Goal: Check status: Check status

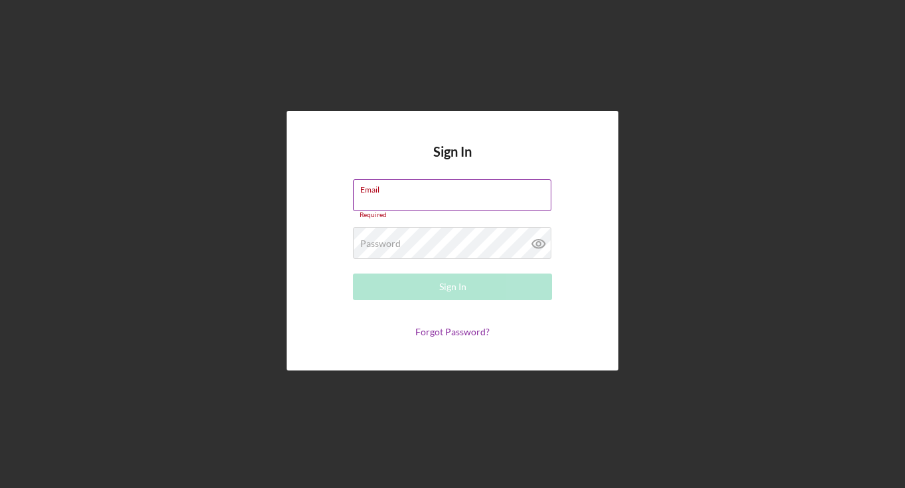
click at [385, 206] on input "Email" at bounding box center [452, 195] width 198 height 32
type input "[EMAIL_ADDRESS][DOMAIN_NAME]"
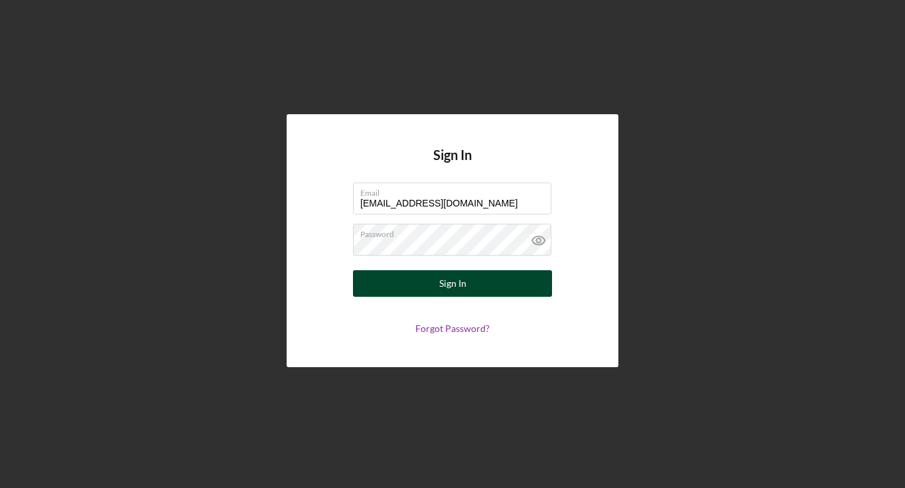
click at [442, 279] on div "Sign In" at bounding box center [452, 283] width 27 height 27
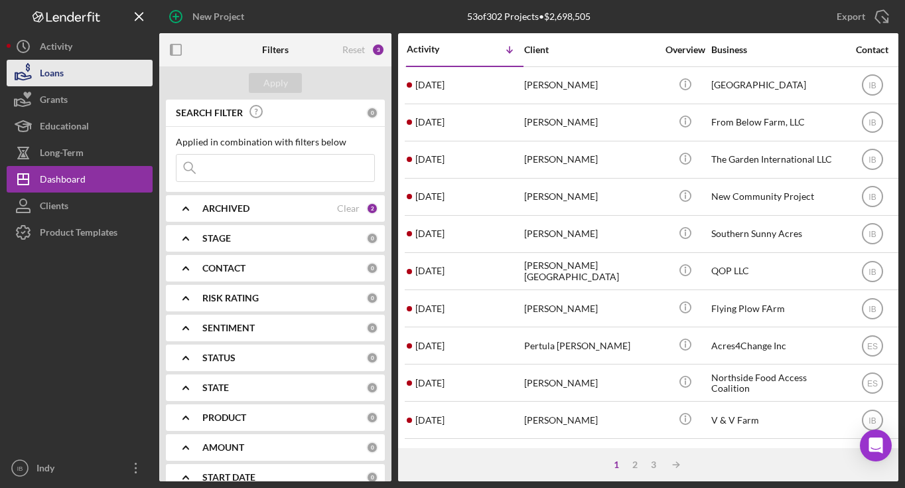
click at [49, 76] on div "Loans" at bounding box center [52, 75] width 24 height 30
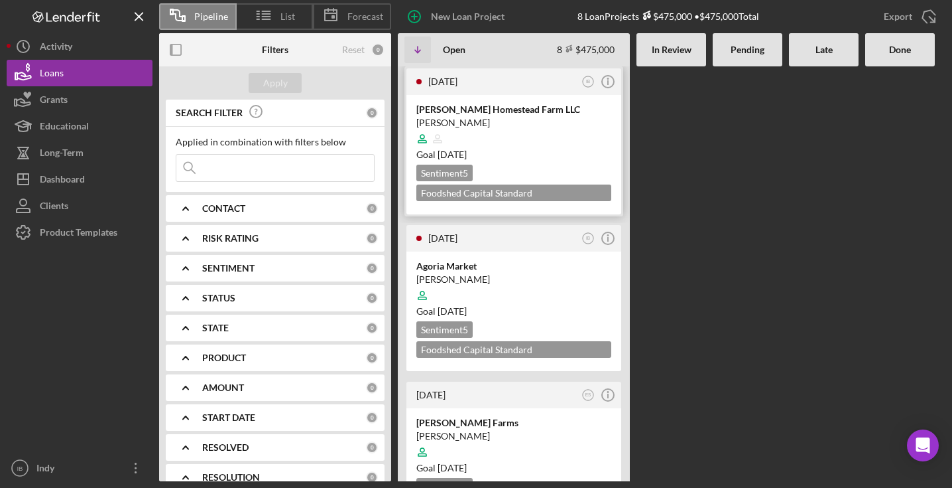
click at [568, 151] on div "Goal [DATE]" at bounding box center [514, 154] width 195 height 13
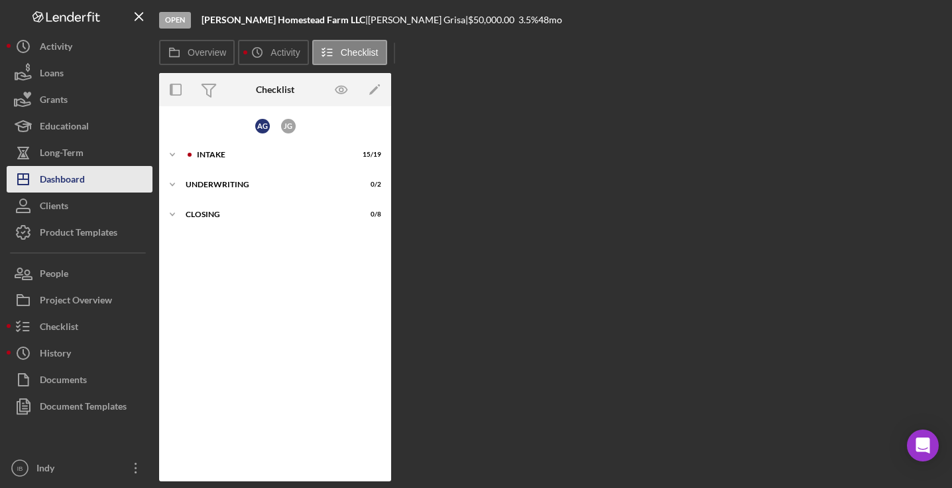
click at [90, 188] on button "Icon/Dashboard Dashboard" at bounding box center [80, 179] width 146 height 27
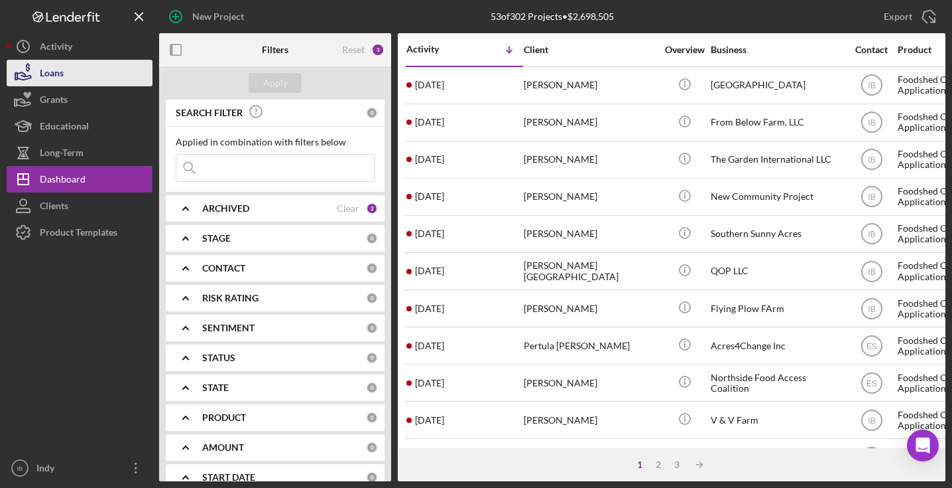
click at [65, 77] on button "Loans" at bounding box center [80, 73] width 146 height 27
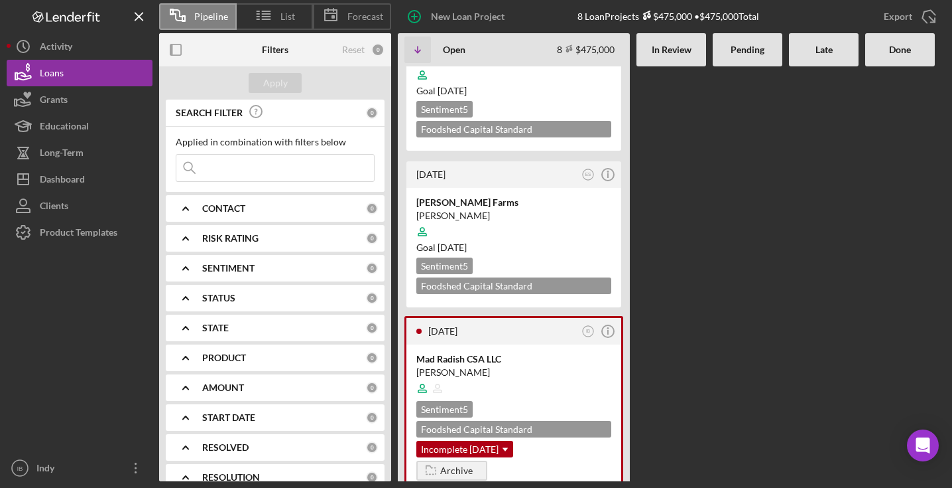
scroll to position [216, 0]
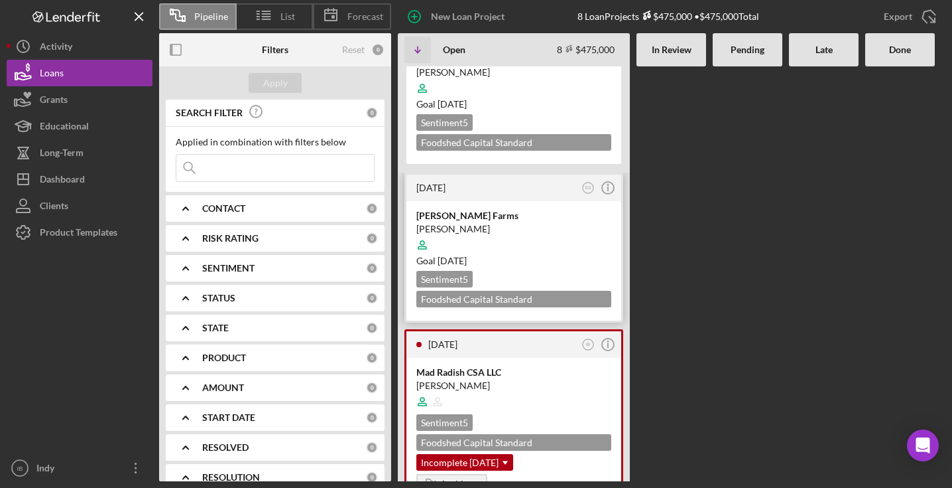
click at [506, 241] on div at bounding box center [514, 244] width 195 height 25
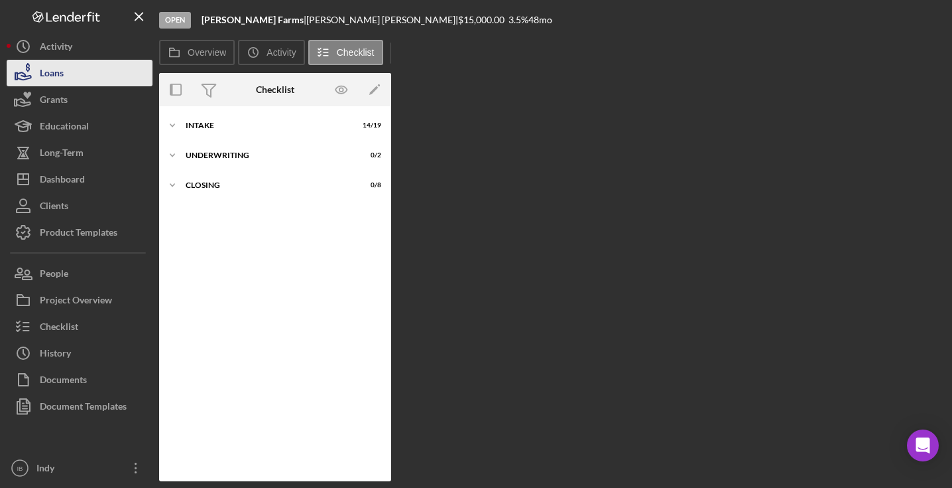
click at [65, 78] on button "Loans" at bounding box center [80, 73] width 146 height 27
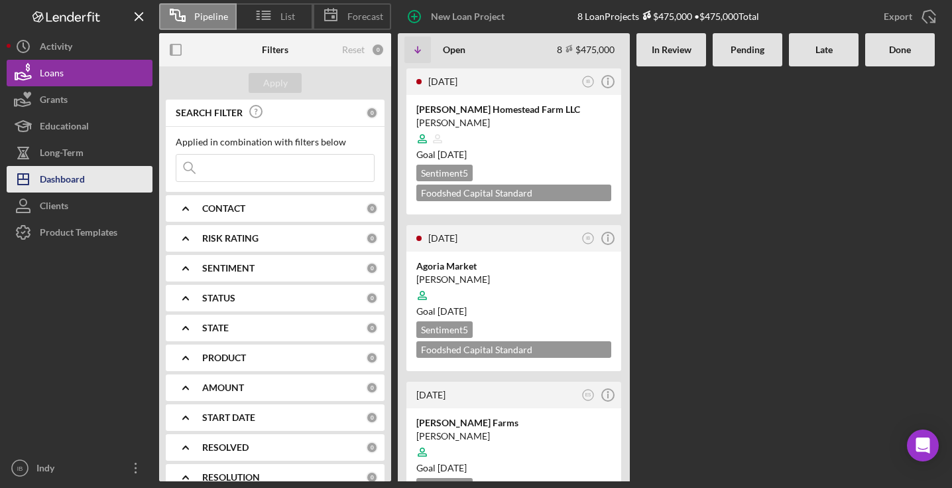
click at [65, 170] on div "Dashboard" at bounding box center [62, 181] width 45 height 30
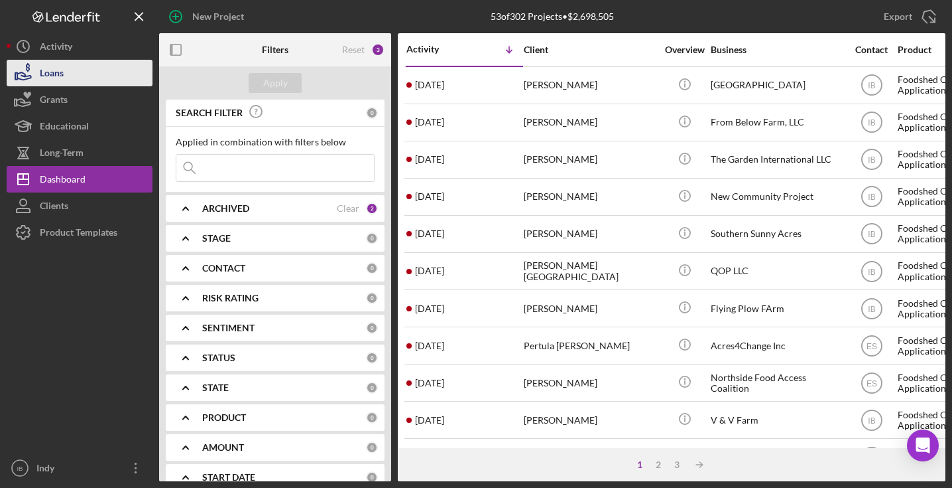
click at [62, 70] on div "Loans" at bounding box center [52, 75] width 24 height 30
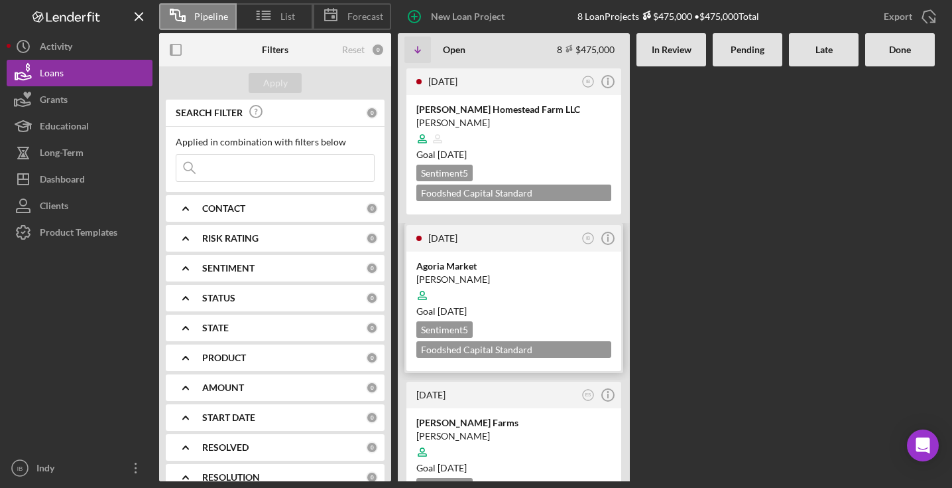
click at [526, 316] on div "Goal [DATE]" at bounding box center [514, 310] width 195 height 13
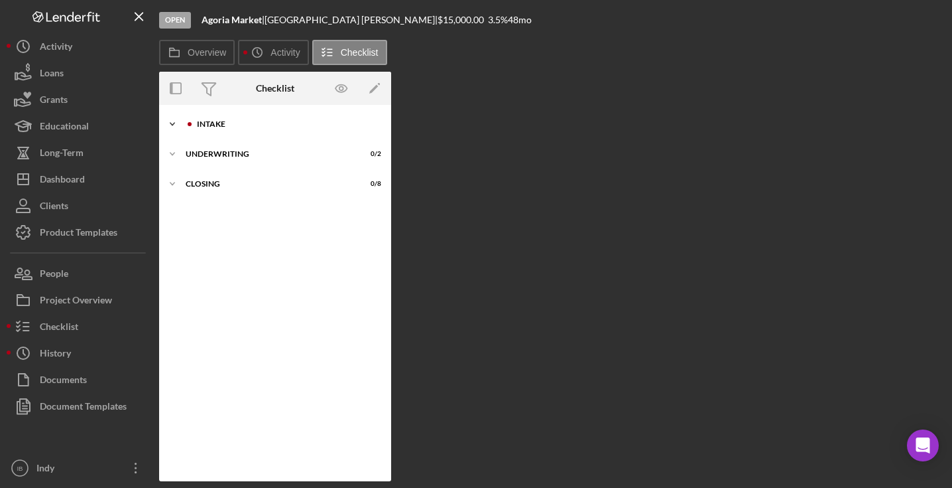
click at [239, 133] on div "Icon/Expander Intake 0 / 19" at bounding box center [275, 124] width 232 height 27
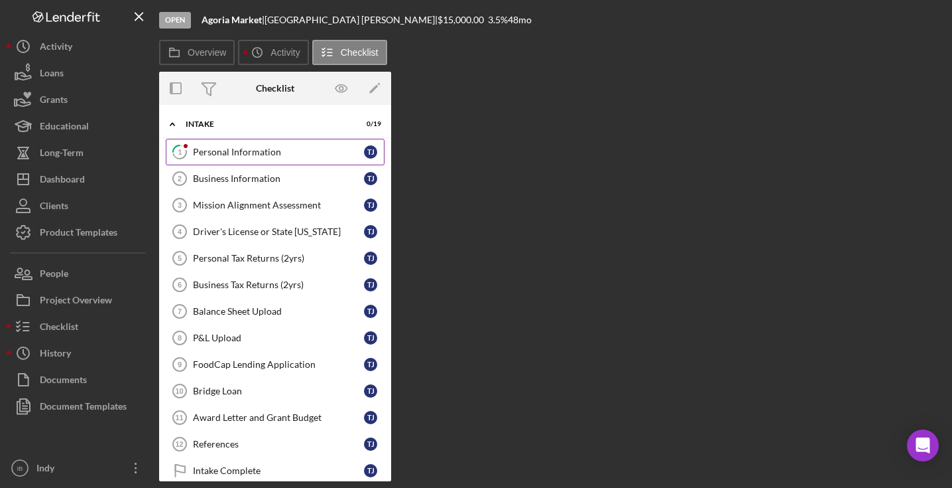
click at [243, 156] on div "Personal Information" at bounding box center [278, 152] width 171 height 11
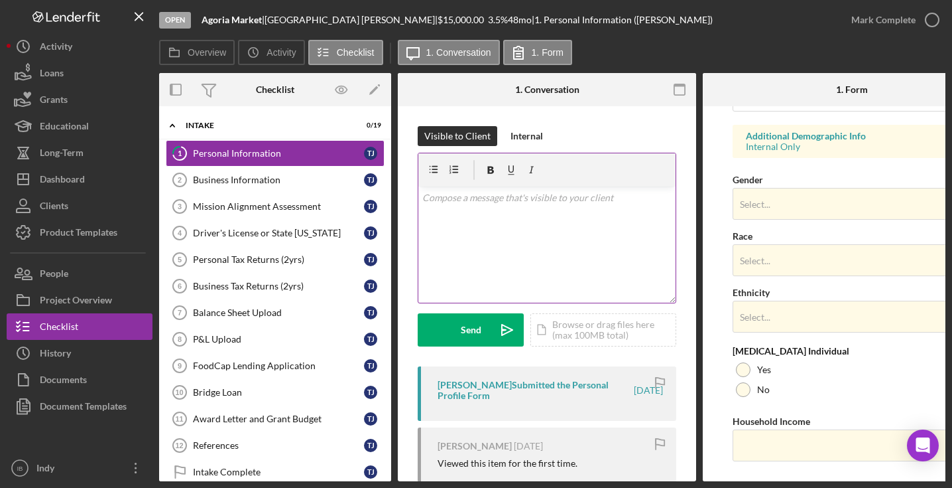
scroll to position [484, 0]
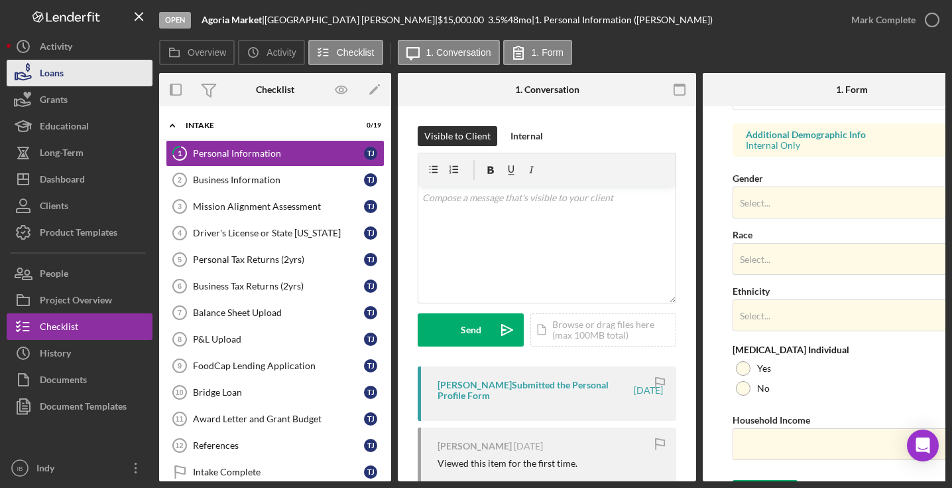
click at [68, 66] on button "Loans" at bounding box center [80, 73] width 146 height 27
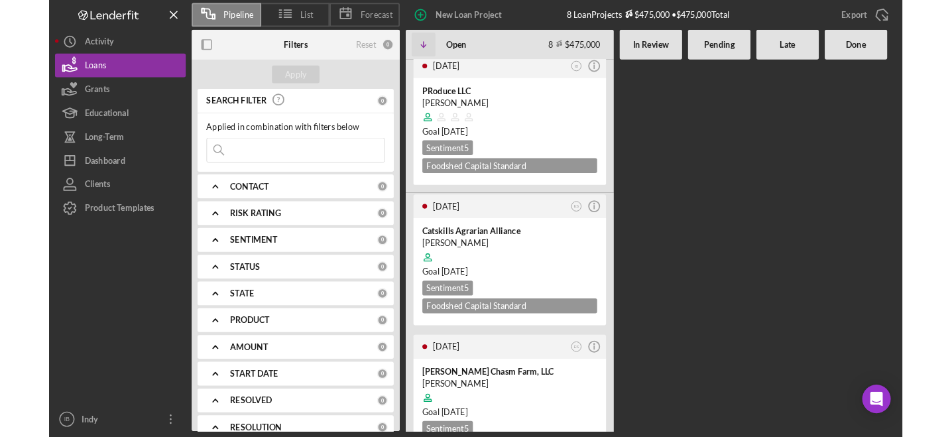
scroll to position [1021, 0]
